Goal: Task Accomplishment & Management: Manage account settings

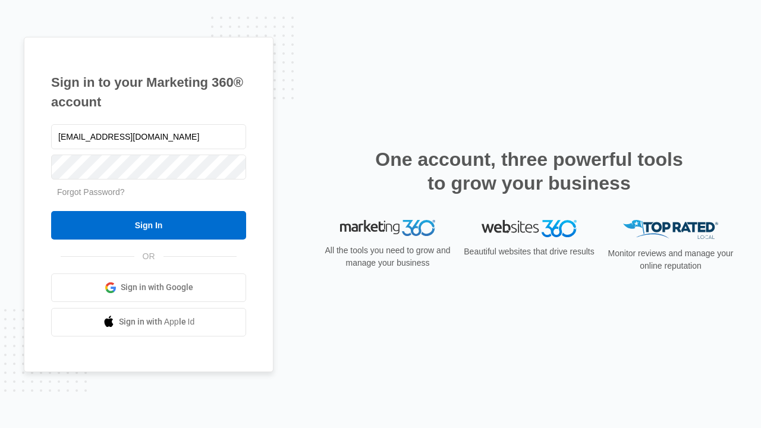
type input "dankie614@gmail.com"
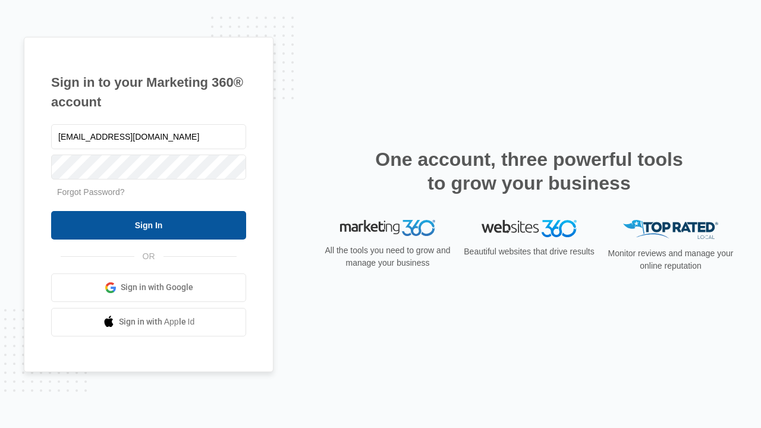
click at [149, 225] on input "Sign In" at bounding box center [148, 225] width 195 height 29
